Goal: Task Accomplishment & Management: Manage account settings

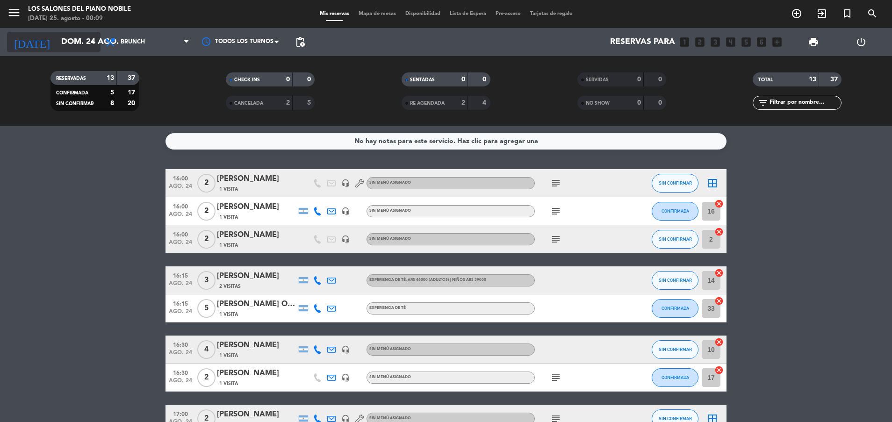
click at [61, 44] on input "dom. 24 ago." at bounding box center [111, 42] width 108 height 19
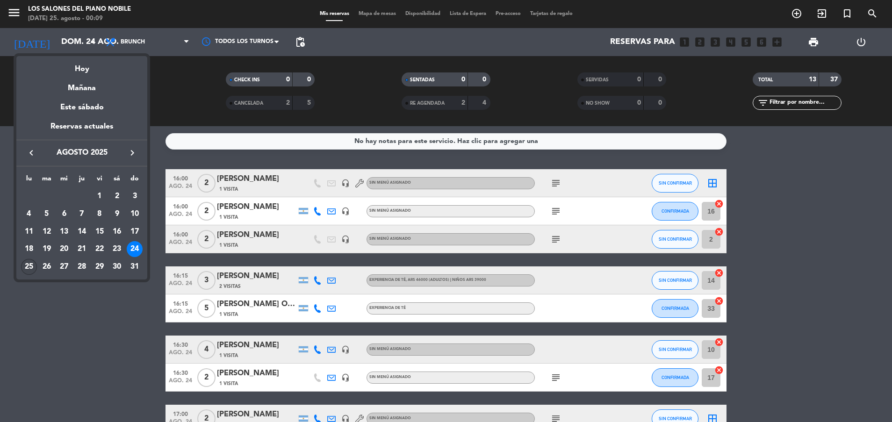
click at [24, 265] on div "25" at bounding box center [29, 267] width 16 height 16
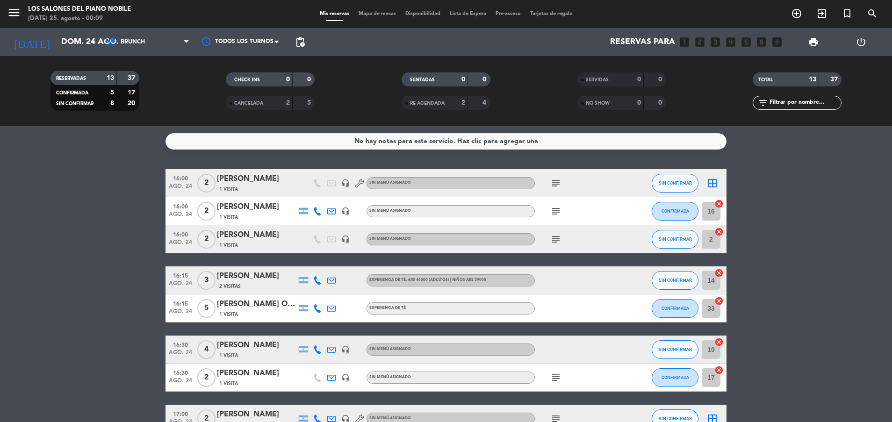
type input "lun. 25 ago."
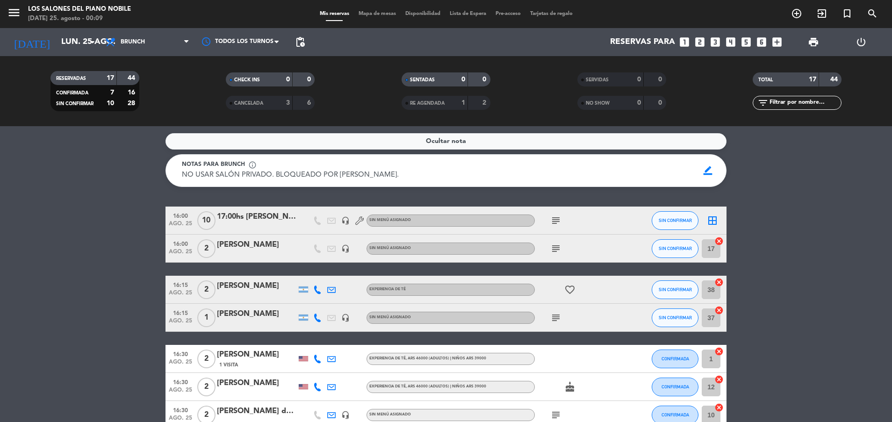
click at [545, 140] on div "Ocultar nota" at bounding box center [445, 141] width 561 height 16
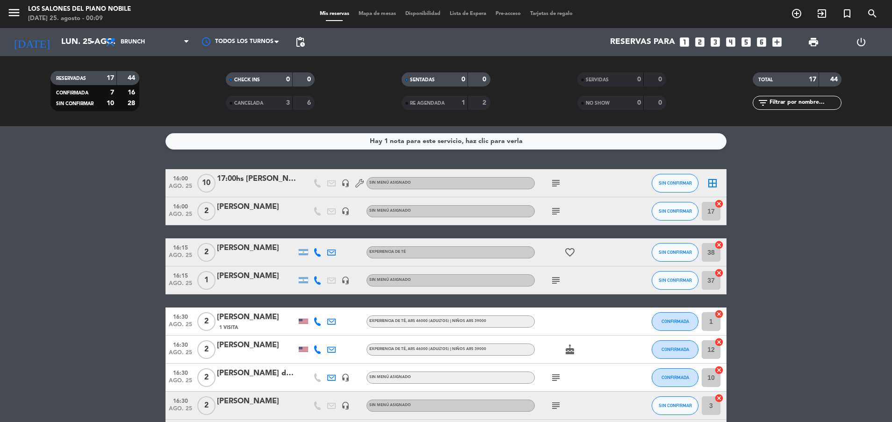
click at [553, 182] on icon "subject" at bounding box center [555, 183] width 11 height 11
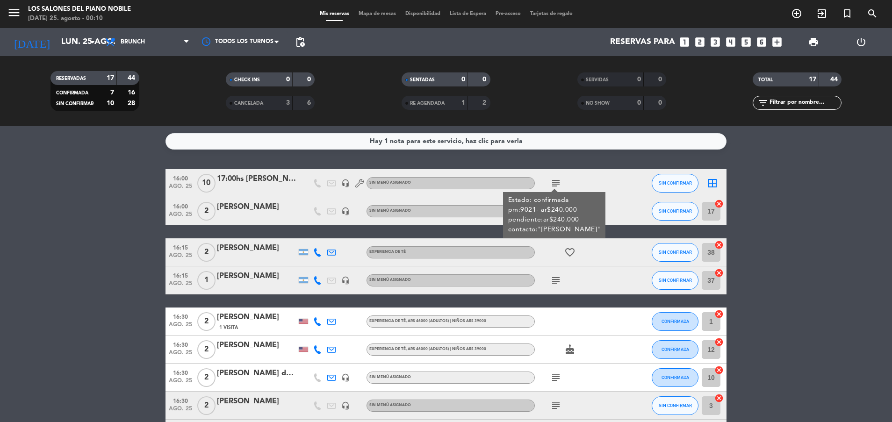
click at [553, 182] on icon "subject" at bounding box center [555, 183] width 11 height 11
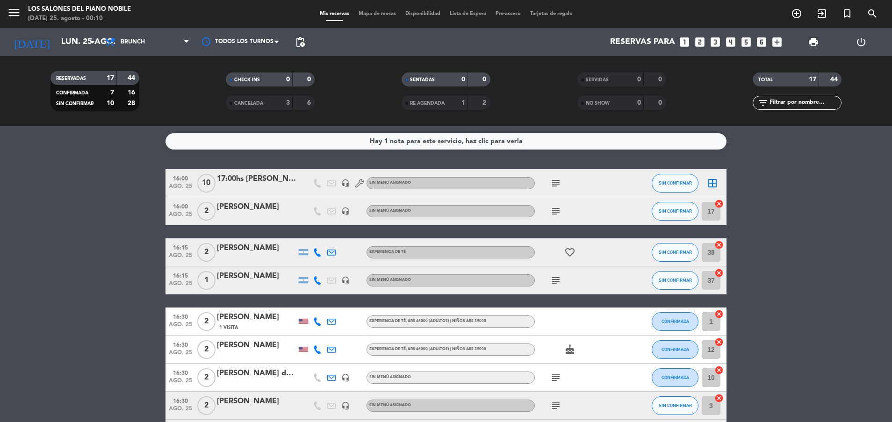
click at [558, 212] on icon "subject" at bounding box center [555, 211] width 11 height 11
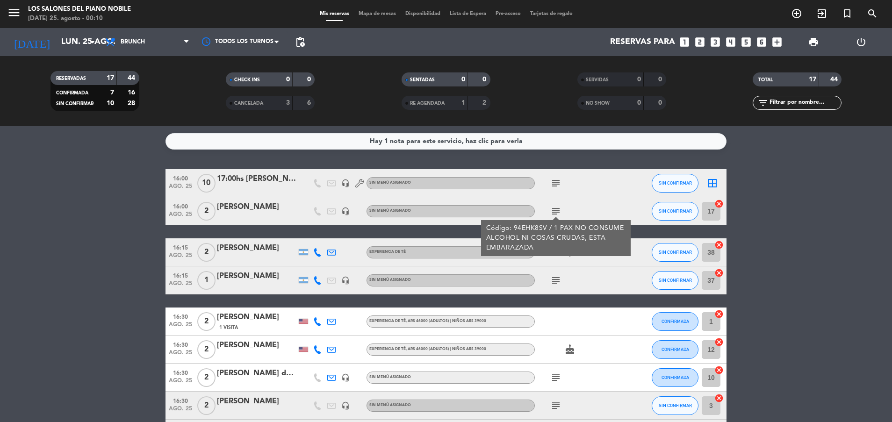
click at [558, 212] on icon "subject" at bounding box center [555, 211] width 11 height 11
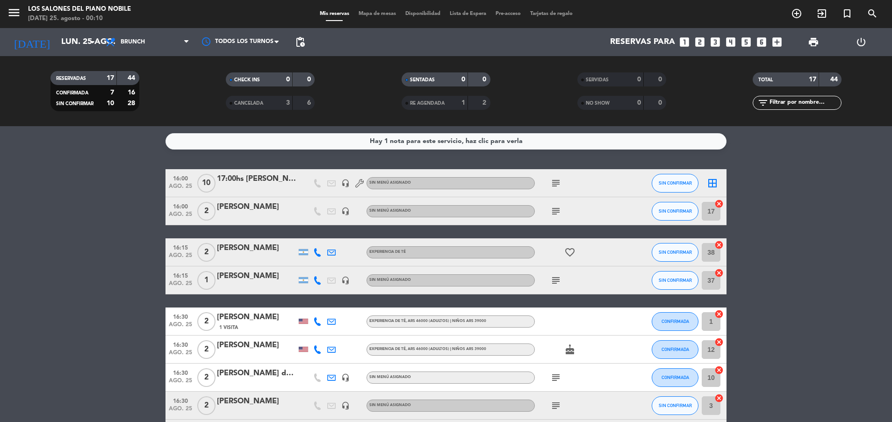
click at [556, 279] on icon "subject" at bounding box center [555, 280] width 11 height 11
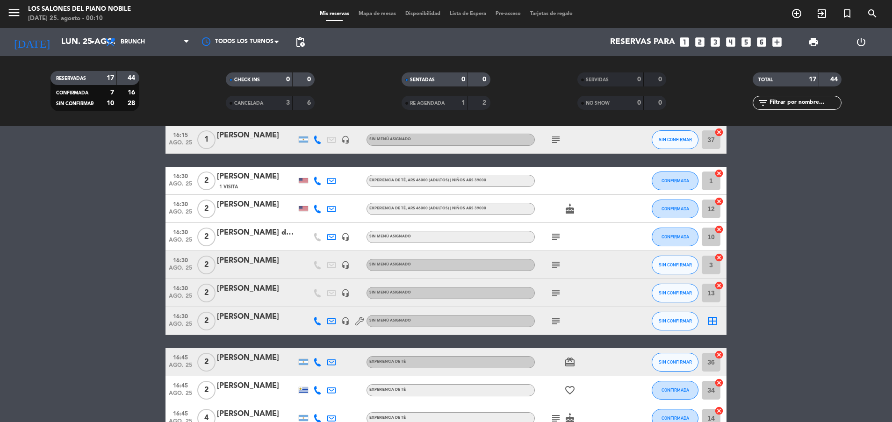
scroll to position [131, 0]
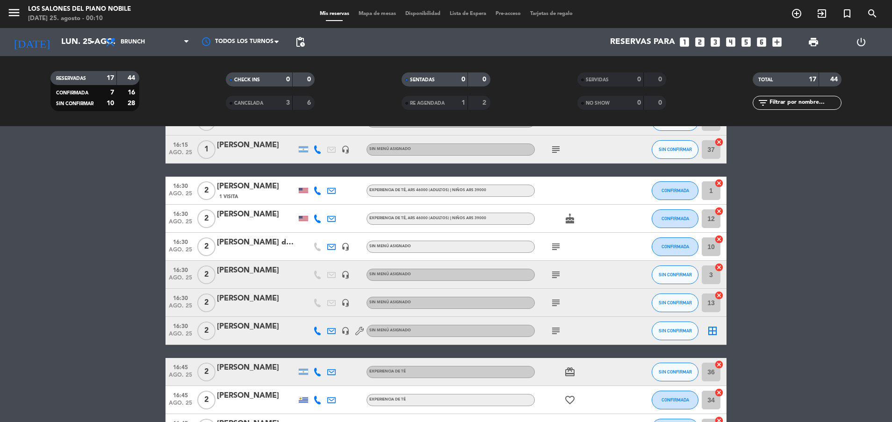
click at [345, 277] on icon "headset_mic" at bounding box center [345, 275] width 8 height 8
drag, startPoint x: 345, startPoint y: 277, endPoint x: 432, endPoint y: 292, distance: 88.7
click at [432, 292] on div "16:30 [DATE] 2 [PERSON_NAME] headset_mic Sin menú asignado subject SIN CONFIRMA…" at bounding box center [445, 303] width 561 height 28
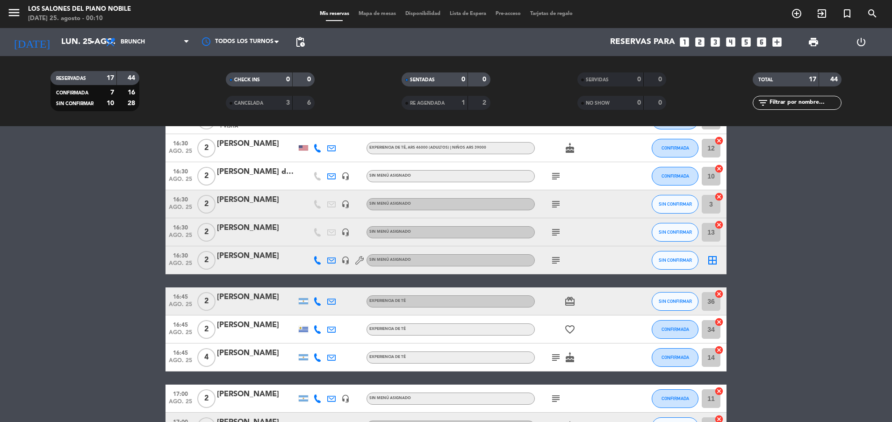
scroll to position [201, 0]
click at [334, 257] on icon at bounding box center [331, 261] width 8 height 8
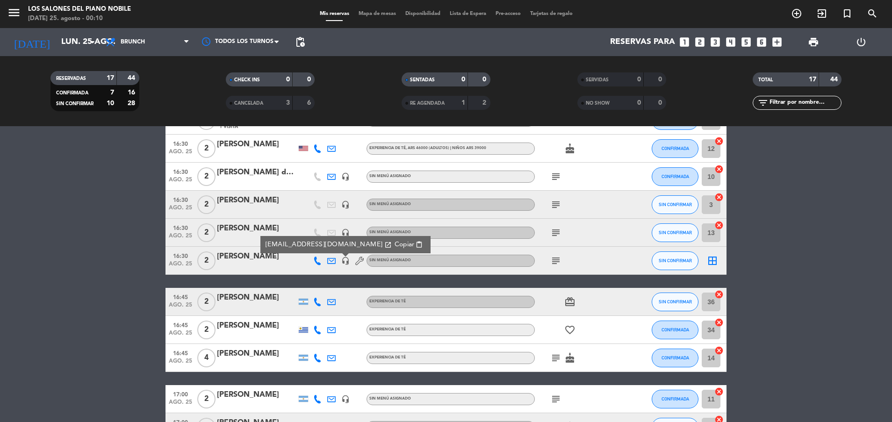
click at [342, 257] on div at bounding box center [345, 255] width 7 height 3
click at [331, 258] on icon at bounding box center [331, 261] width 8 height 8
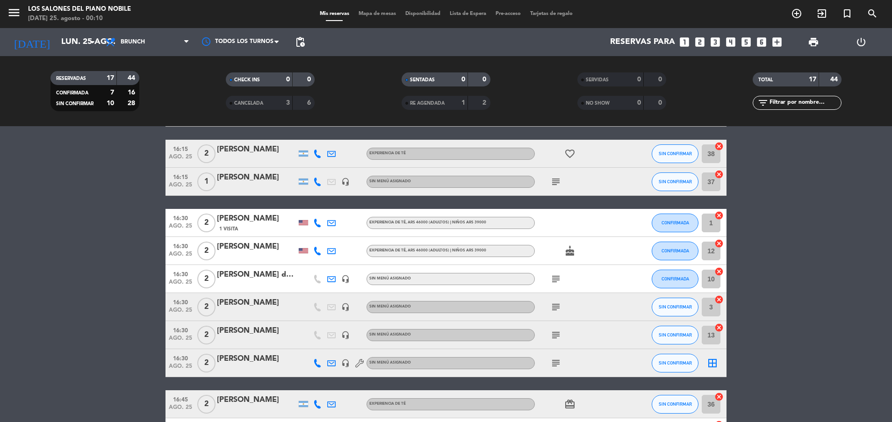
scroll to position [103, 0]
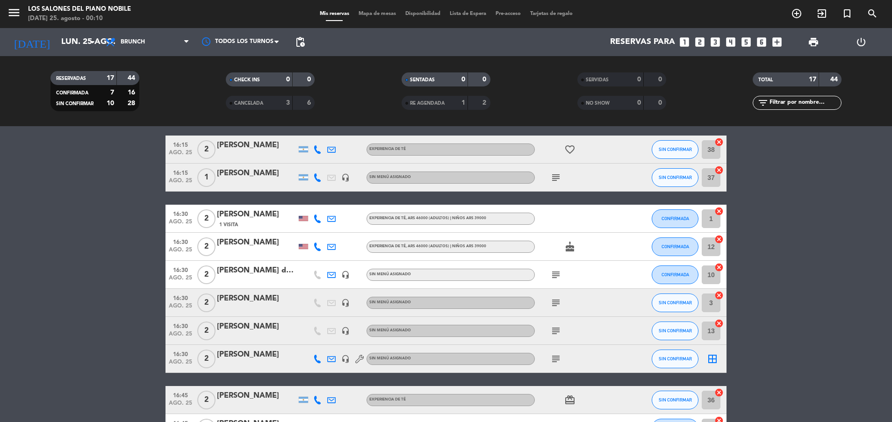
click at [558, 356] on icon "subject" at bounding box center [555, 358] width 11 height 11
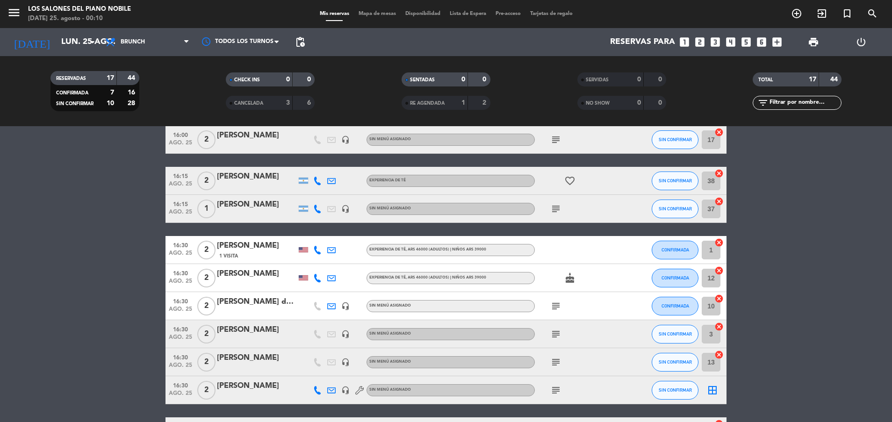
scroll to position [33, 0]
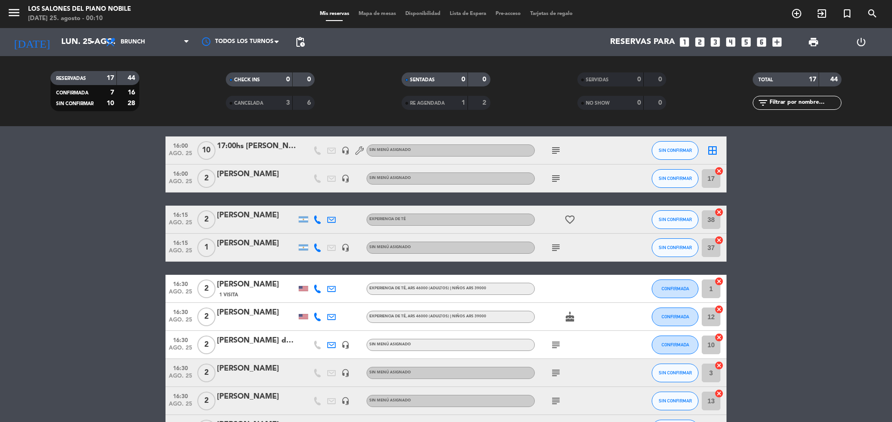
click at [556, 175] on icon "subject" at bounding box center [555, 178] width 11 height 11
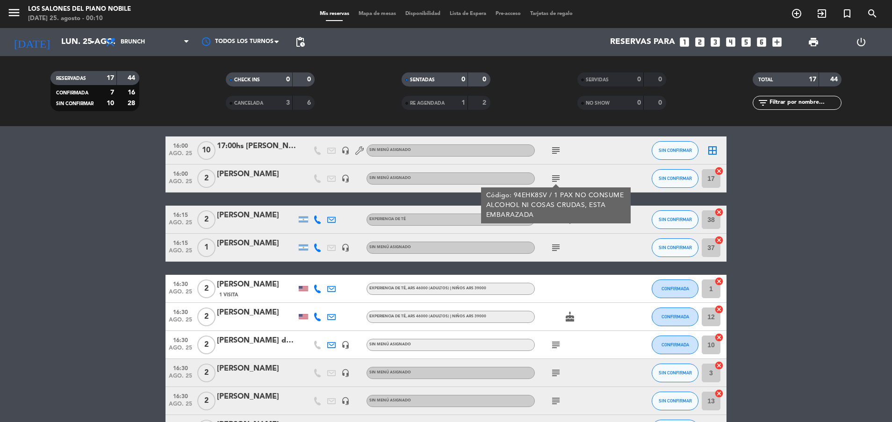
click at [556, 175] on icon "subject" at bounding box center [555, 178] width 11 height 11
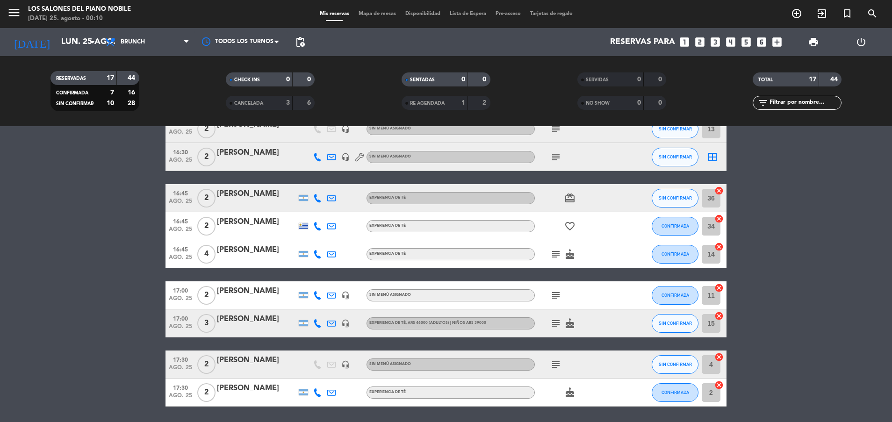
scroll to position [308, 0]
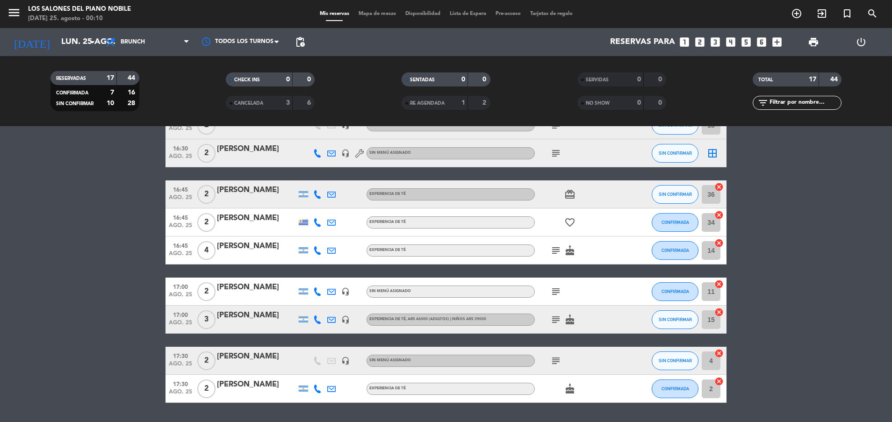
click at [553, 248] on icon "subject" at bounding box center [555, 250] width 11 height 11
click at [554, 291] on icon "subject" at bounding box center [555, 291] width 11 height 11
click at [262, 291] on div "[PERSON_NAME]" at bounding box center [256, 287] width 79 height 12
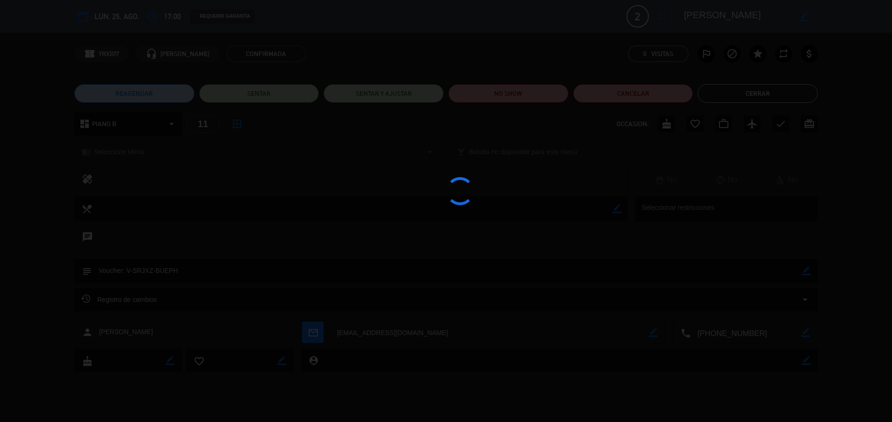
scroll to position [346, 0]
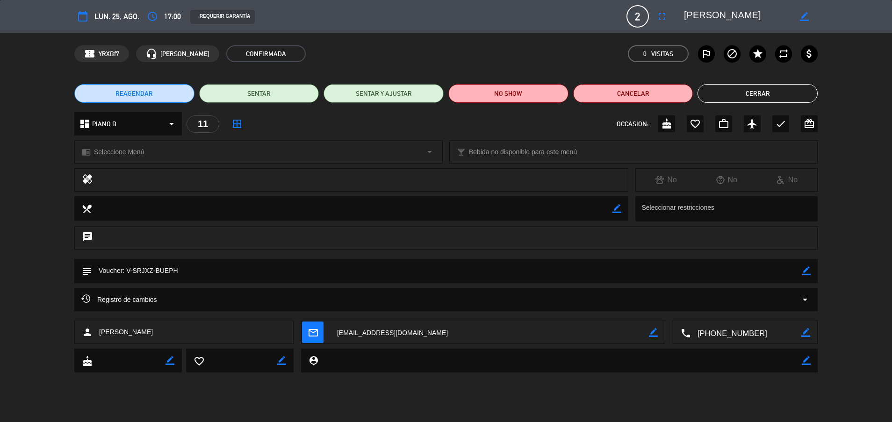
drag, startPoint x: 133, startPoint y: 271, endPoint x: 152, endPoint y: 272, distance: 18.7
click at [152, 272] on textarea at bounding box center [447, 271] width 710 height 24
click at [808, 275] on icon "border_color" at bounding box center [806, 270] width 9 height 9
click at [782, 271] on textarea at bounding box center [447, 271] width 710 height 24
type textarea "Voucher: V-SRJXZ-BUEPH - 92k"
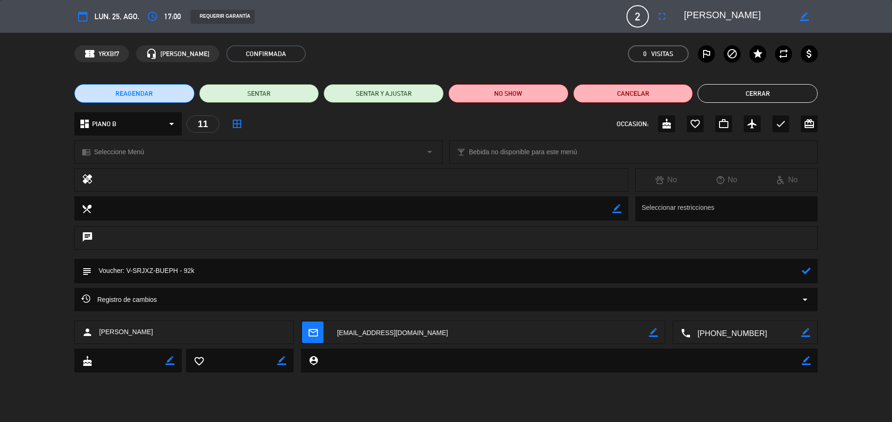
click at [805, 269] on icon at bounding box center [806, 270] width 9 height 9
click at [761, 91] on button "Cerrar" at bounding box center [757, 93] width 120 height 19
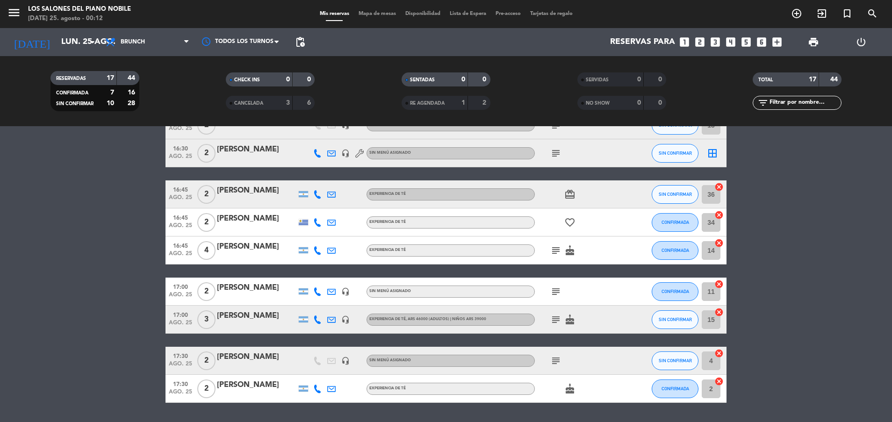
click at [555, 321] on icon "subject" at bounding box center [555, 319] width 11 height 11
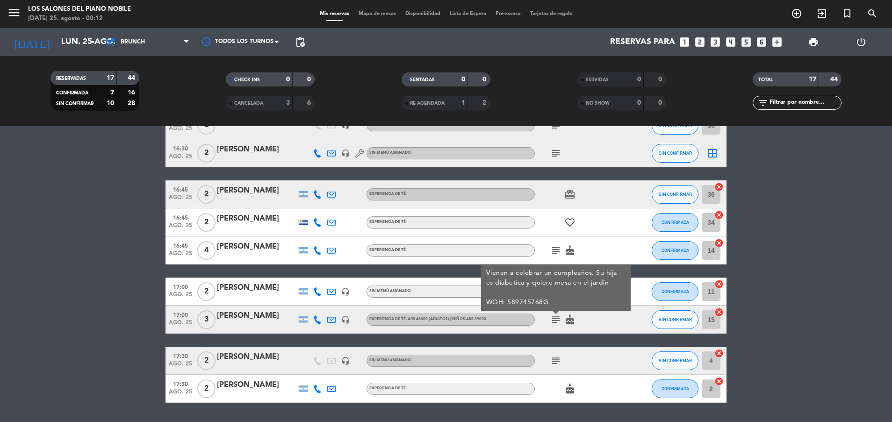
click at [269, 316] on div "[PERSON_NAME]" at bounding box center [256, 316] width 79 height 12
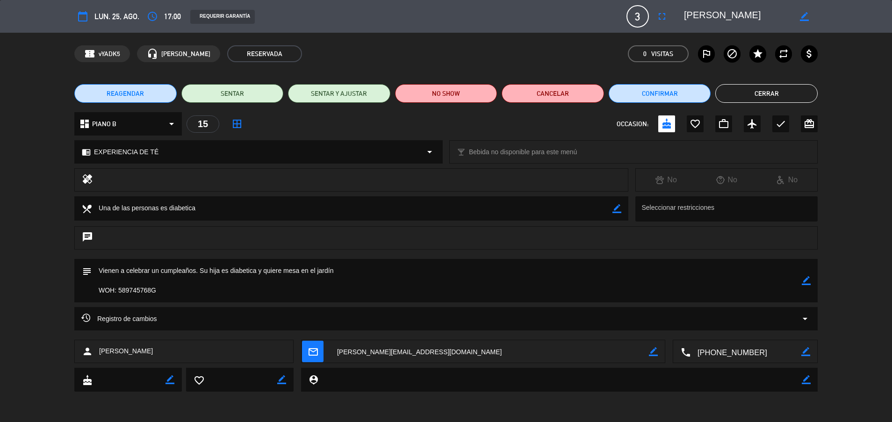
click at [805, 285] on div "border_color" at bounding box center [806, 280] width 9 height 43
click at [767, 93] on button "Cerrar" at bounding box center [766, 93] width 102 height 19
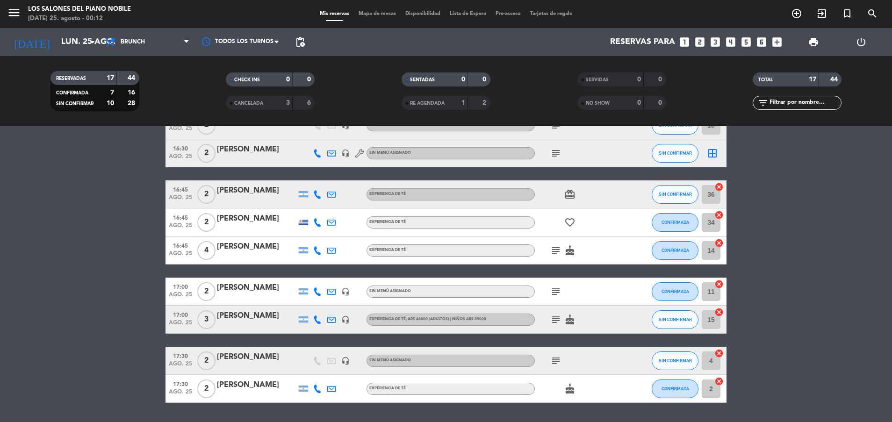
click at [555, 358] on icon "subject" at bounding box center [555, 360] width 11 height 11
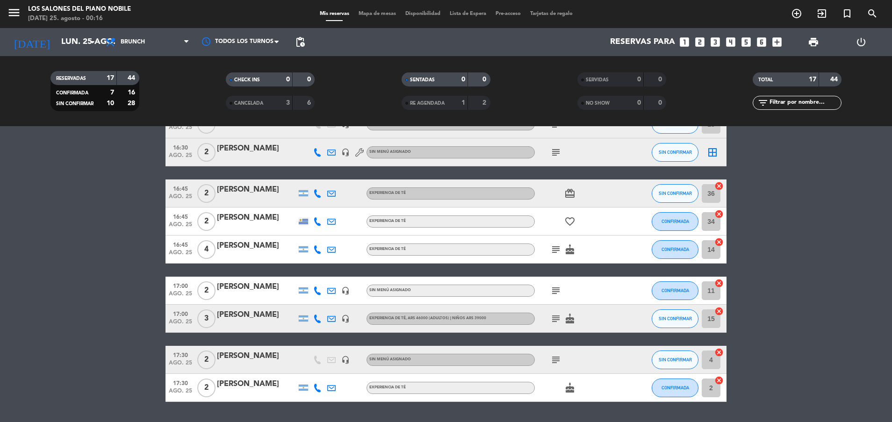
scroll to position [373, 0]
